Goal: Transaction & Acquisition: Purchase product/service

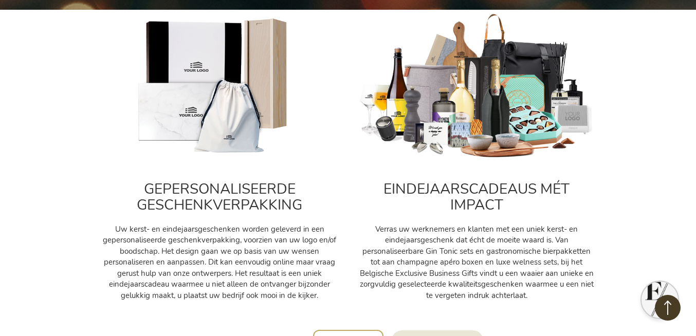
scroll to position [385, 0]
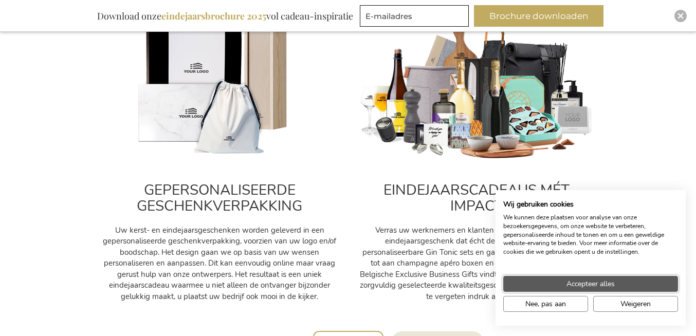
click at [535, 276] on button "Accepteer alles" at bounding box center [591, 284] width 175 height 16
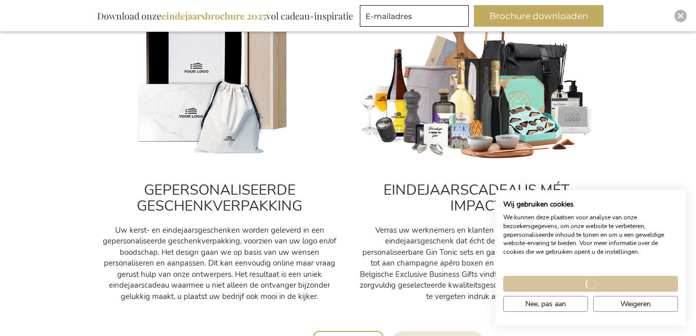
click at [533, 284] on div "Loading... Accepteer alles" at bounding box center [591, 284] width 180 height 16
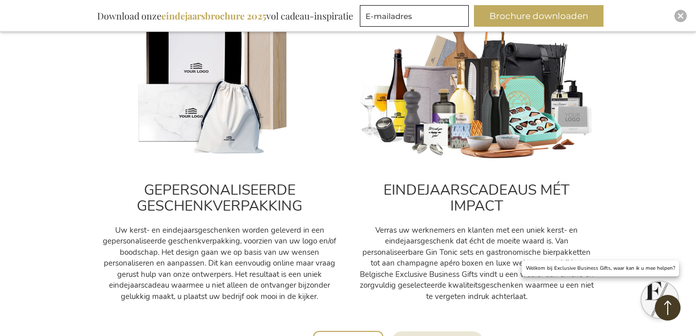
click at [254, 130] on img at bounding box center [219, 88] width 237 height 148
click at [208, 121] on img at bounding box center [219, 88] width 237 height 148
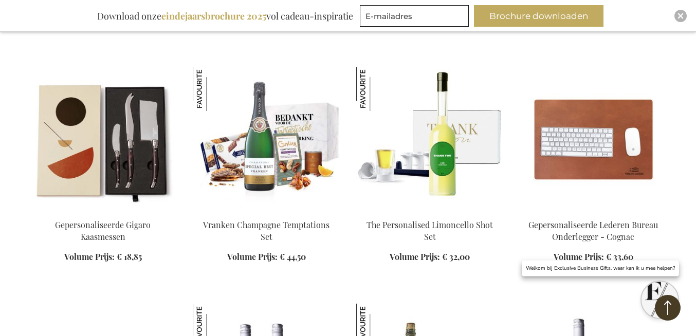
scroll to position [1165, 0]
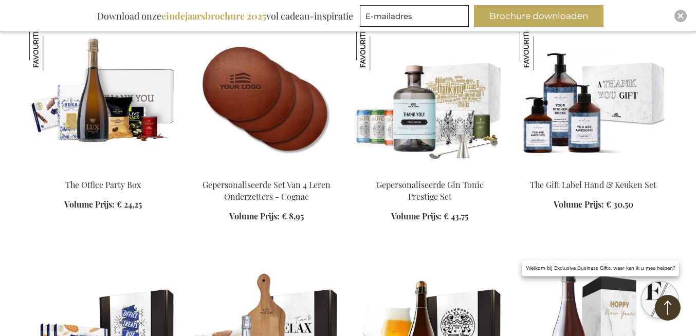
scroll to position [1681, 0]
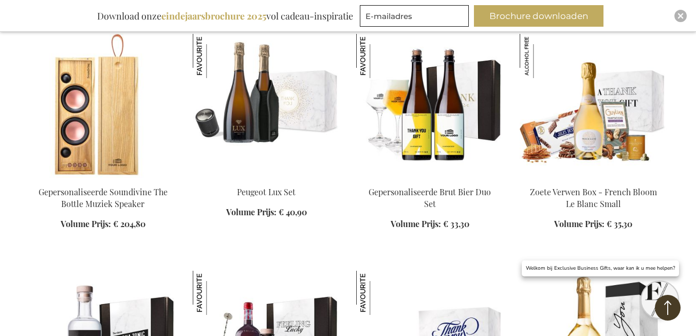
scroll to position [2598, 0]
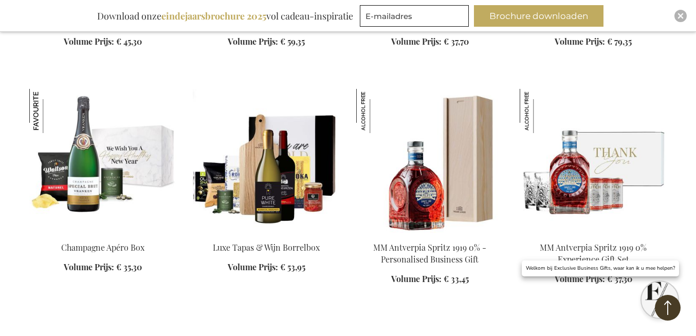
scroll to position [3027, 0]
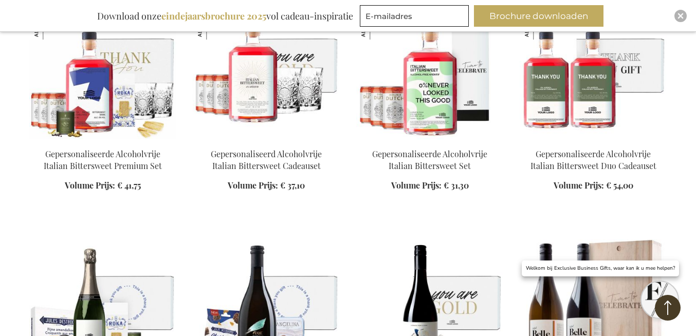
scroll to position [4481, 0]
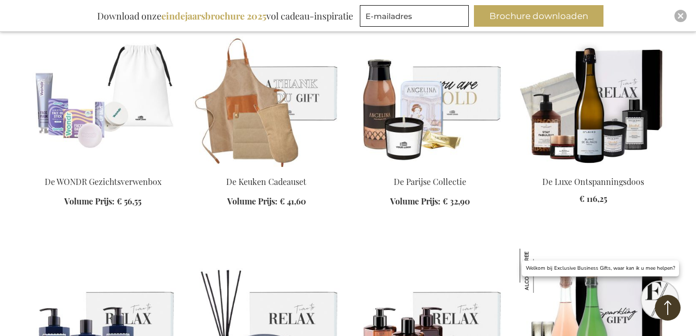
scroll to position [5708, 0]
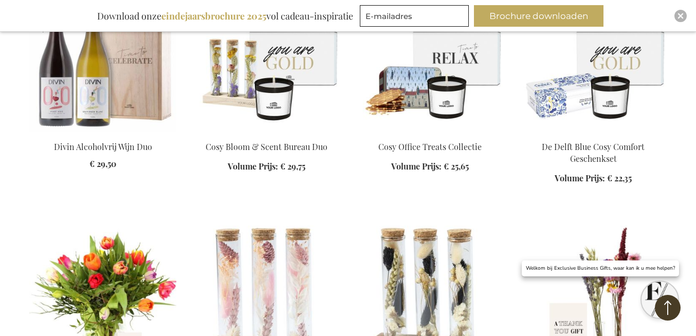
scroll to position [6181, 0]
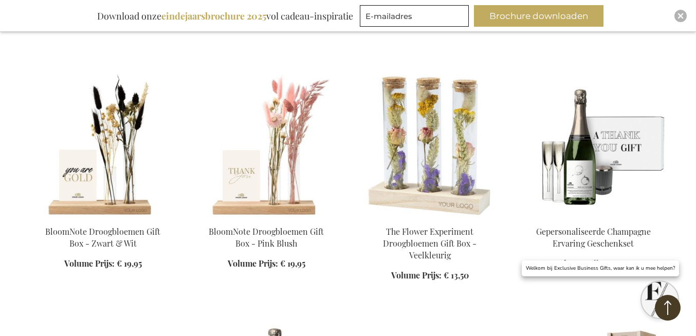
scroll to position [6573, 0]
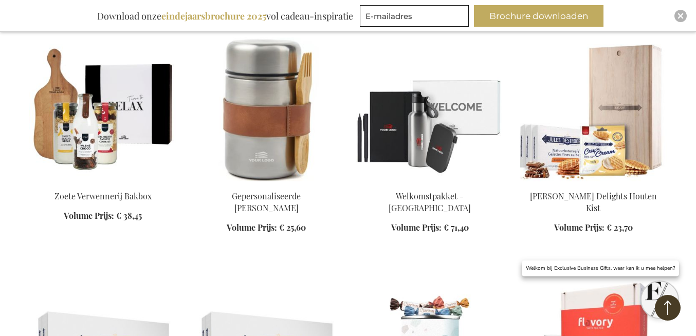
scroll to position [7102, 0]
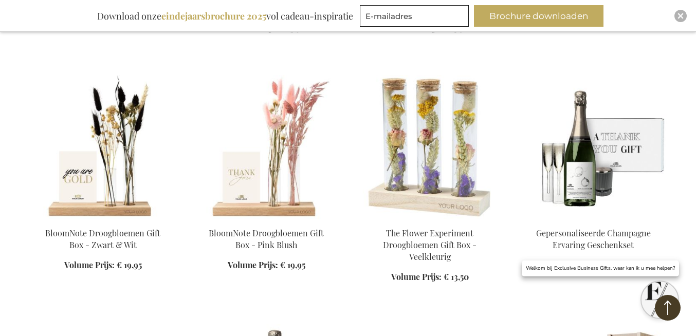
scroll to position [6571, 0]
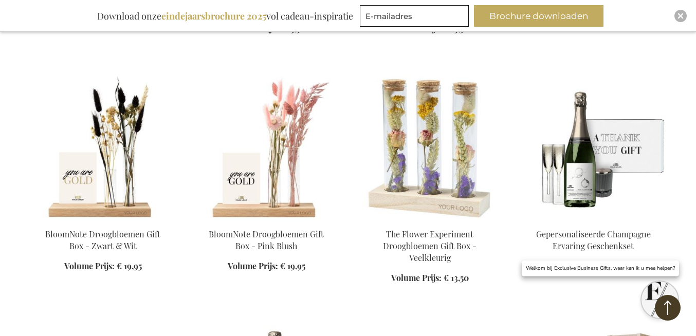
click at [302, 104] on img at bounding box center [266, 148] width 147 height 144
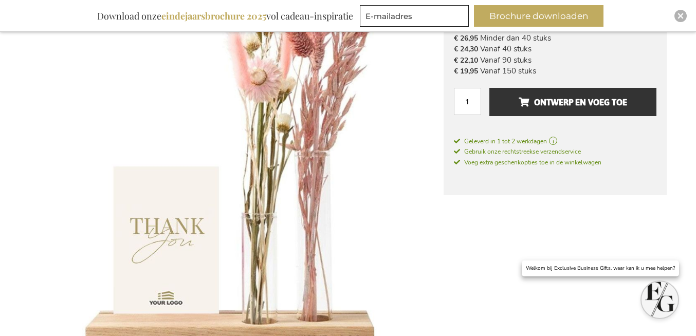
scroll to position [222, 0]
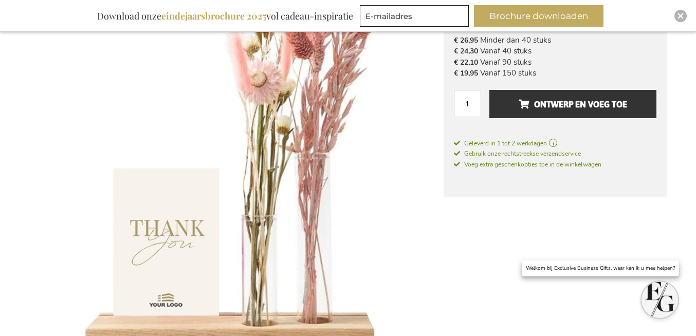
click at [84, 132] on img at bounding box center [236, 155] width 415 height 415
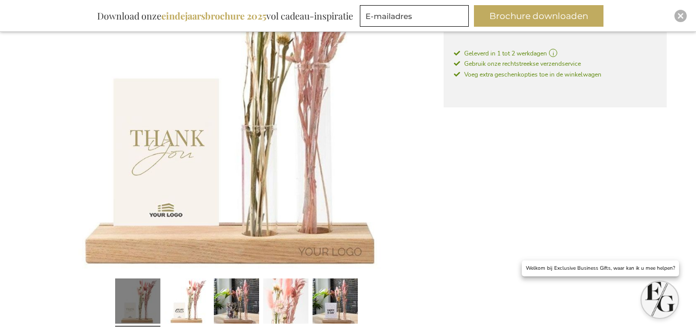
scroll to position [320, 0]
